Goal: Navigation & Orientation: Understand site structure

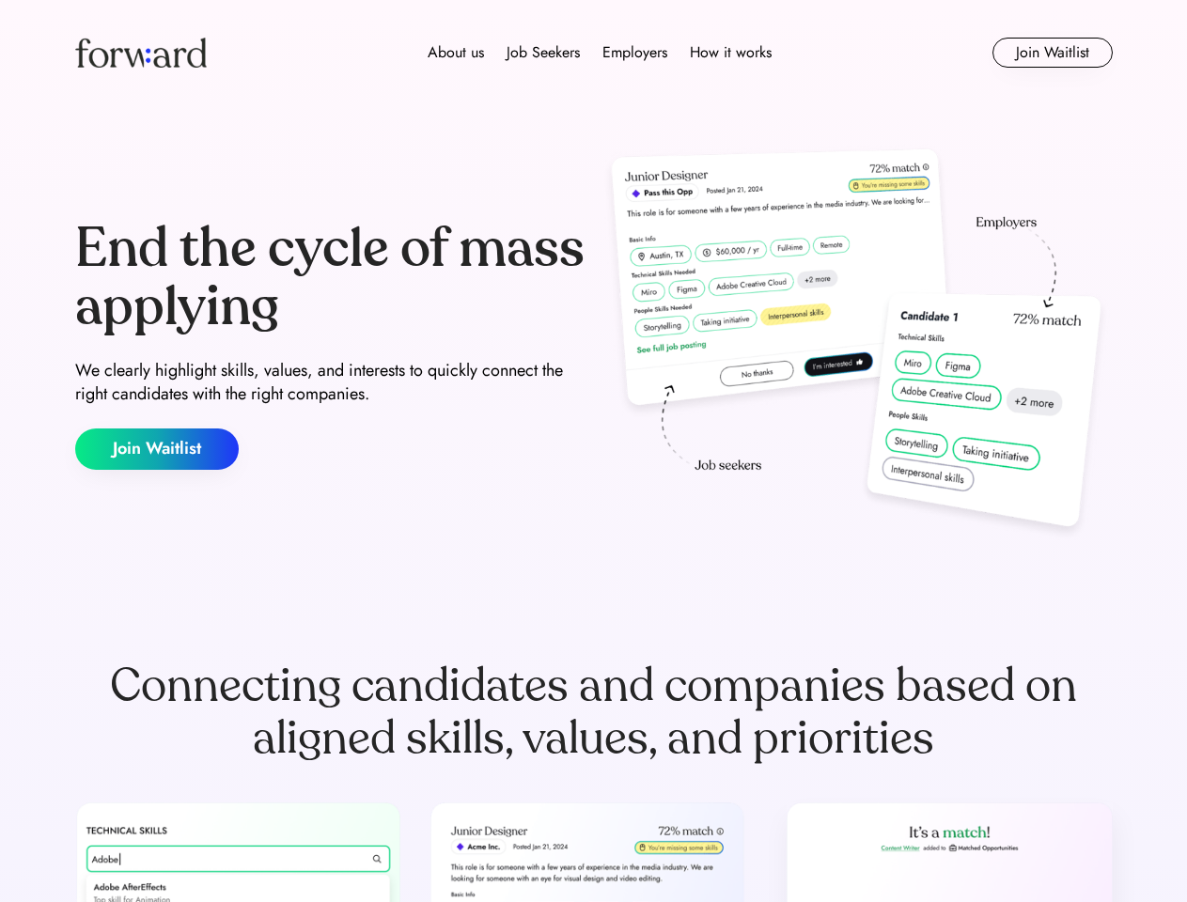
click at [593, 451] on div "End the cycle of mass applying We clearly highlight skills, values, and interes…" at bounding box center [593, 345] width 1037 height 404
click at [594, 53] on div "About us Job Seekers Employers How it works" at bounding box center [599, 52] width 740 height 23
click at [141, 53] on img at bounding box center [141, 53] width 132 height 30
click at [599, 53] on div "About us Job Seekers Employers How it works" at bounding box center [599, 52] width 740 height 23
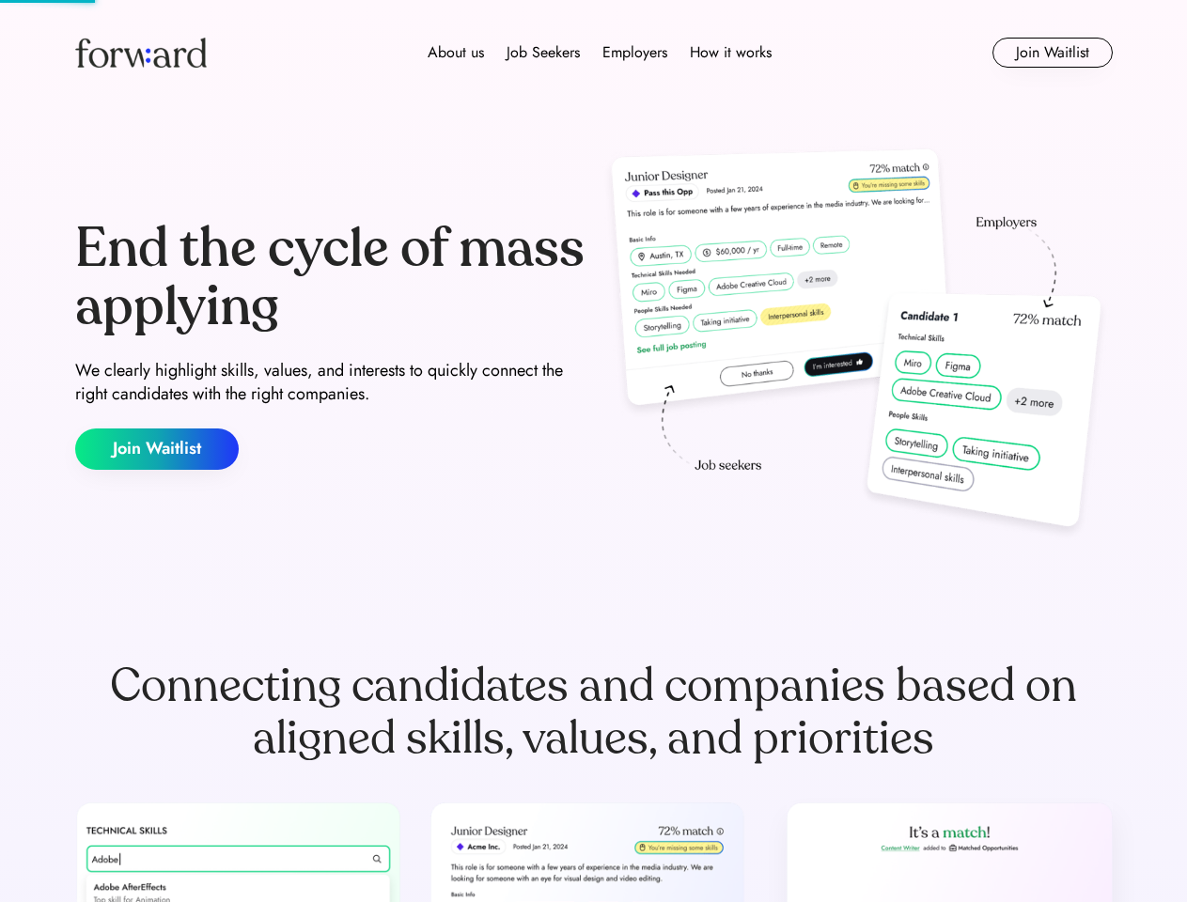
click at [456, 53] on div "About us" at bounding box center [455, 52] width 56 height 23
click at [543, 53] on div "Job Seekers" at bounding box center [542, 52] width 73 height 23
click at [634, 53] on div "Employers" at bounding box center [634, 52] width 65 height 23
click at [729, 53] on div "How it works" at bounding box center [731, 52] width 82 height 23
click at [1051, 53] on button "Join Waitlist" at bounding box center [1052, 53] width 120 height 30
